Goal: Navigation & Orientation: Understand site structure

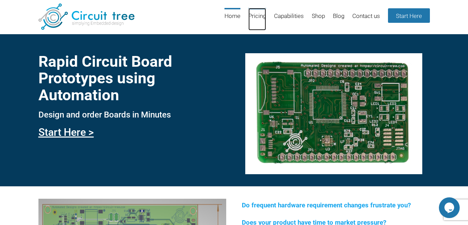
click at [262, 19] on link "Pricing" at bounding box center [257, 19] width 18 height 22
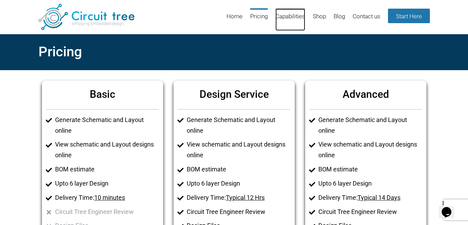
click at [294, 18] on link "Capabilities" at bounding box center [290, 19] width 30 height 22
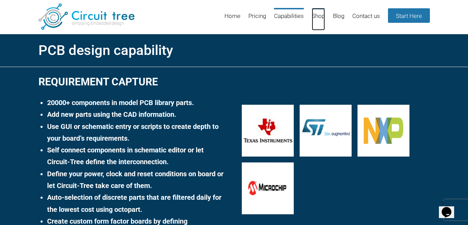
click at [314, 16] on link "Shop" at bounding box center [317, 19] width 13 height 22
